Goal: Transaction & Acquisition: Book appointment/travel/reservation

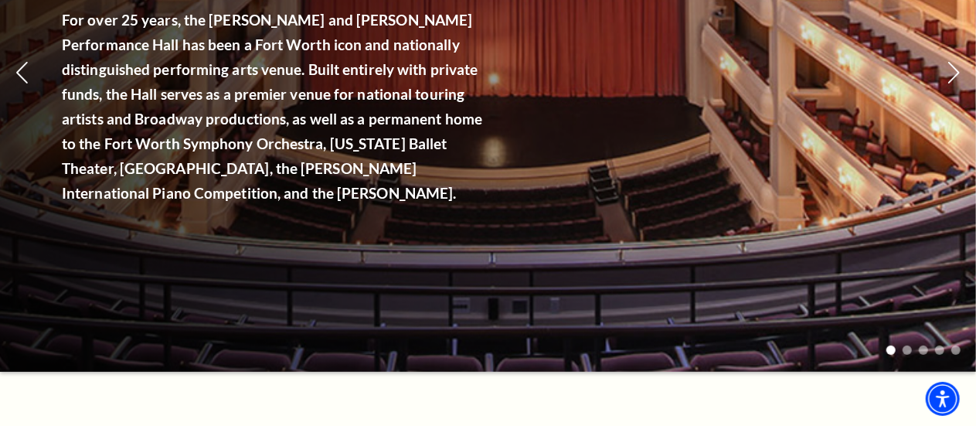
scroll to position [154, 0]
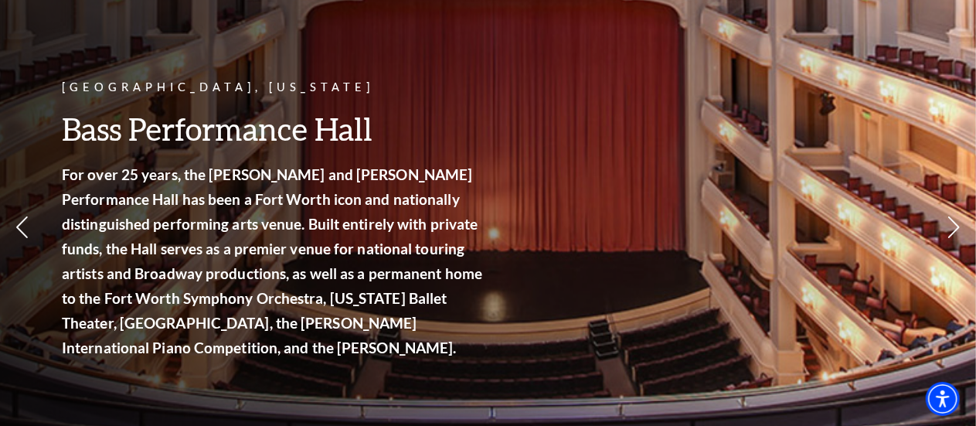
click at [955, 239] on use at bounding box center [953, 227] width 14 height 27
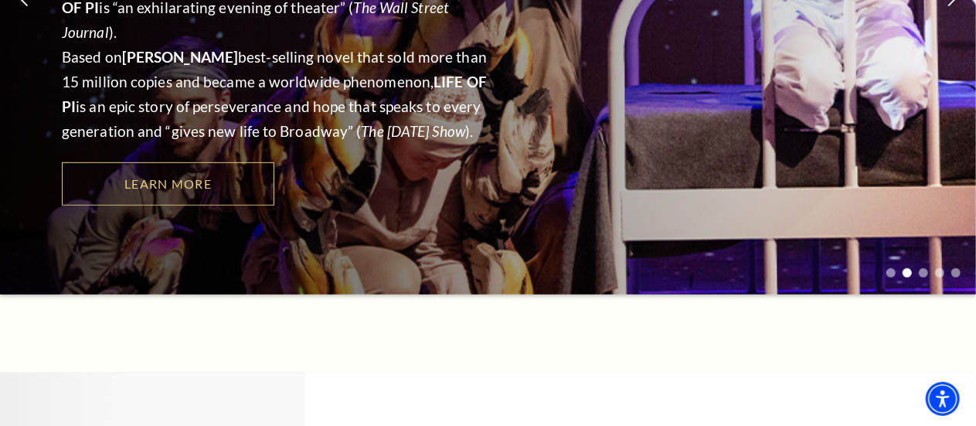
scroll to position [77, 0]
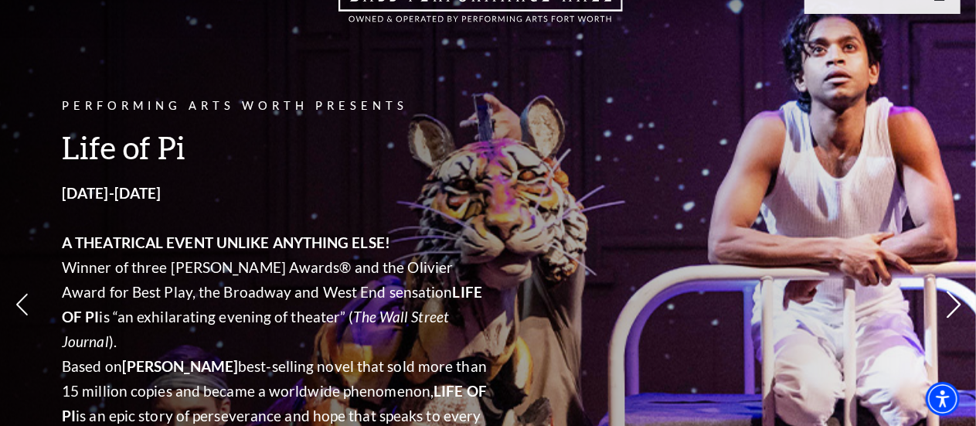
click at [954, 313] on icon at bounding box center [953, 304] width 16 height 27
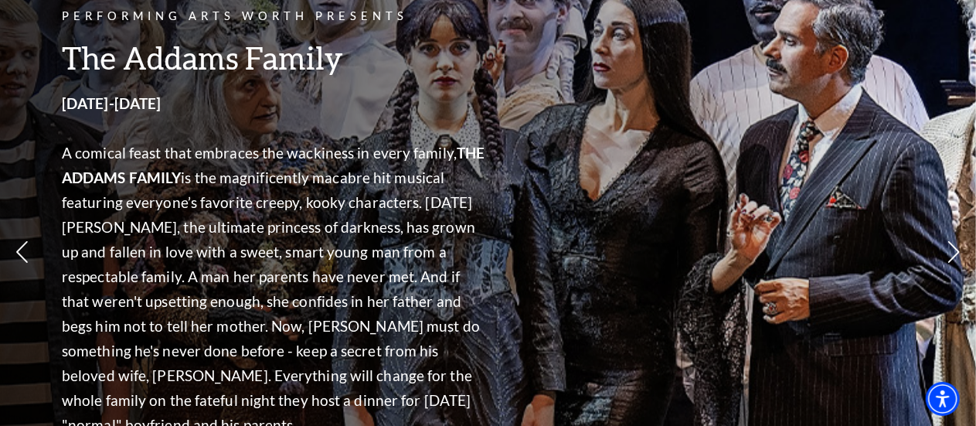
scroll to position [154, 0]
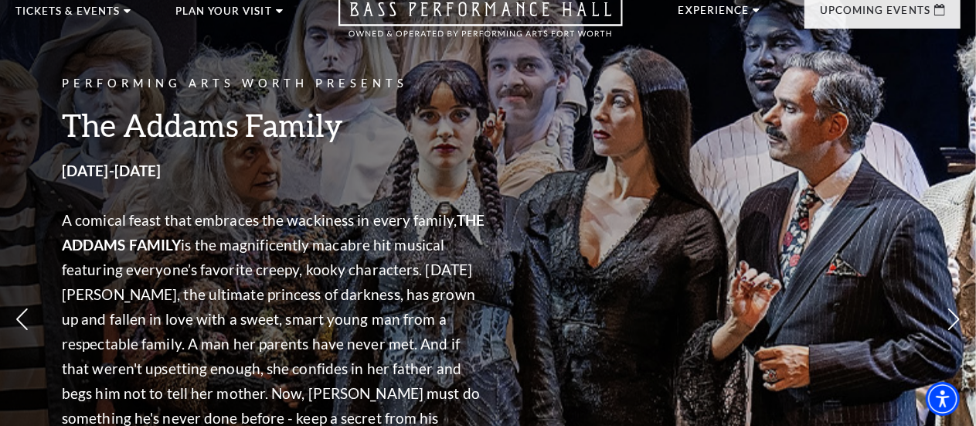
scroll to position [0, 0]
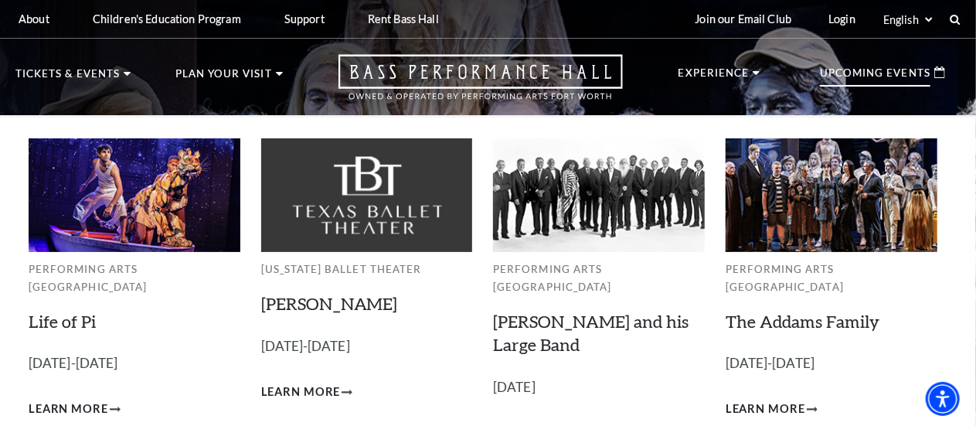
click at [132, 228] on img at bounding box center [135, 195] width 212 height 114
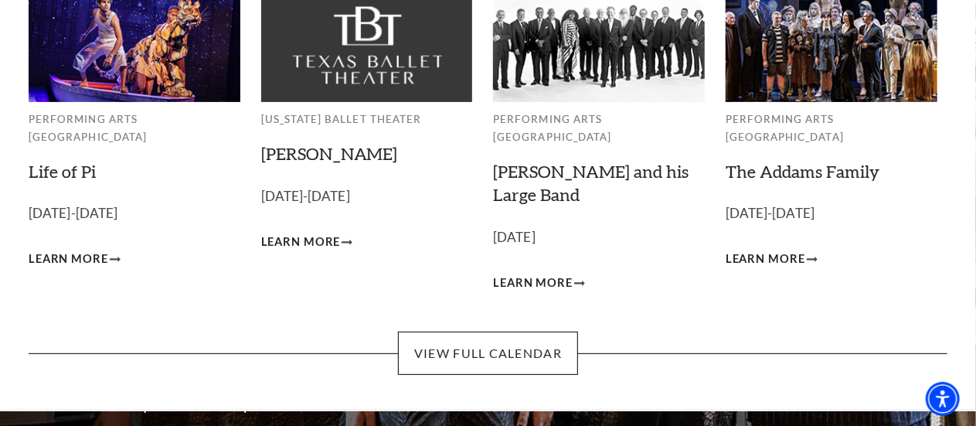
scroll to position [154, 0]
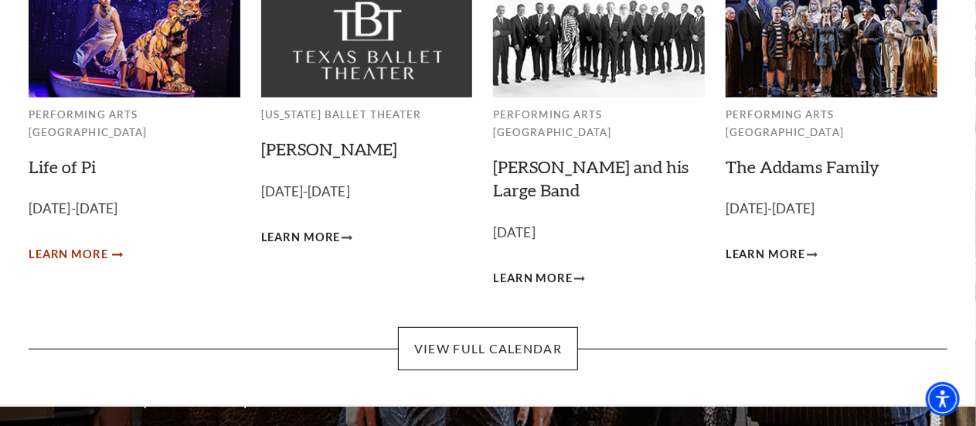
click at [71, 248] on span "Learn More" at bounding box center [69, 254] width 80 height 19
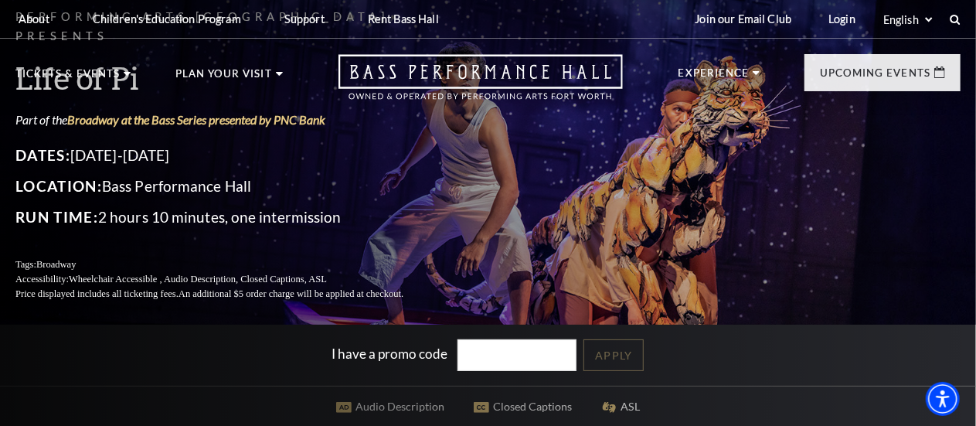
drag, startPoint x: 597, startPoint y: 217, endPoint x: 524, endPoint y: 205, distance: 73.5
click at [524, 205] on div "Performing Arts Fort Worth Presents Life of Pi Part of the Broadway at the Bass…" at bounding box center [488, 154] width 976 height 324
